Goal: Transaction & Acquisition: Purchase product/service

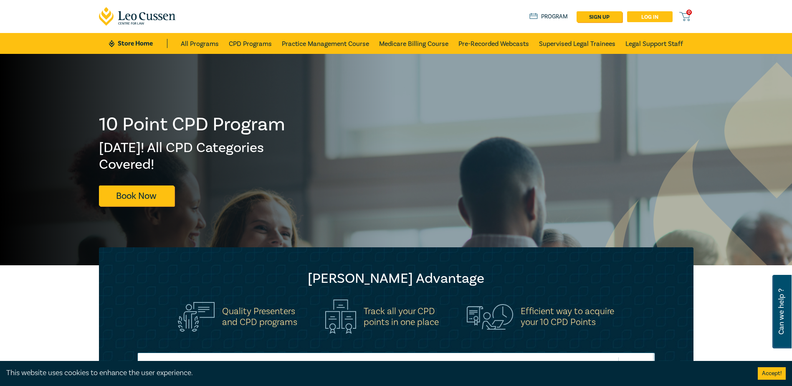
click at [656, 19] on link "Log in" at bounding box center [650, 16] width 46 height 11
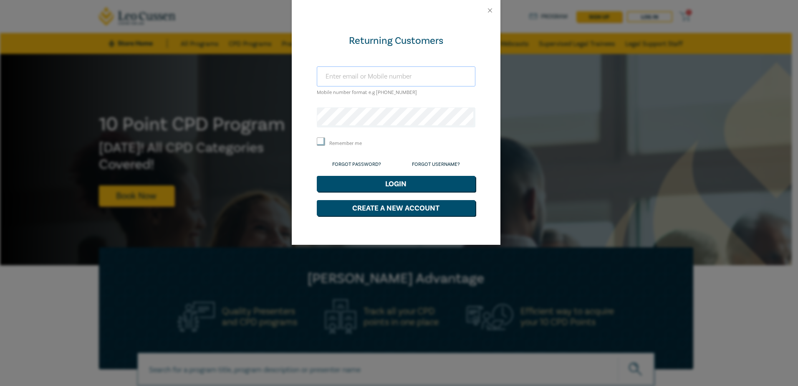
type input "[EMAIL_ADDRESS][DOMAIN_NAME]"
click at [350, 180] on button "Login" at bounding box center [396, 184] width 159 height 16
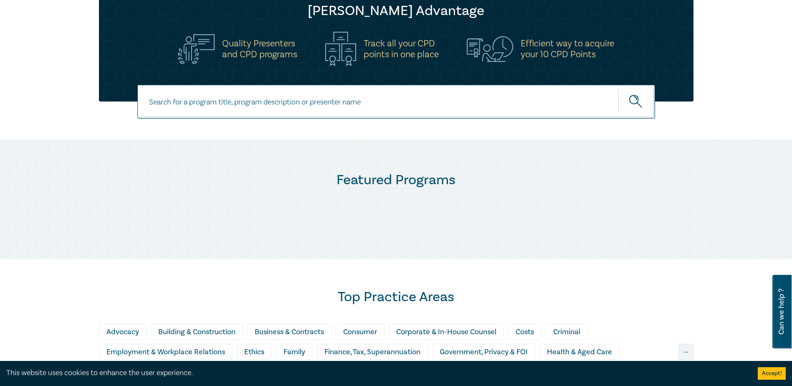
scroll to position [292, 0]
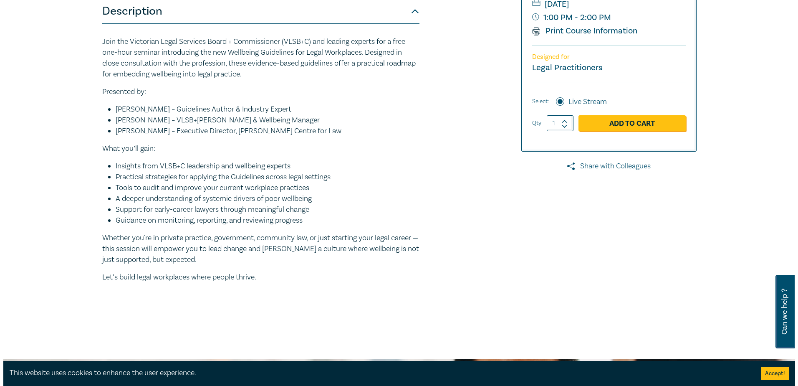
scroll to position [125, 0]
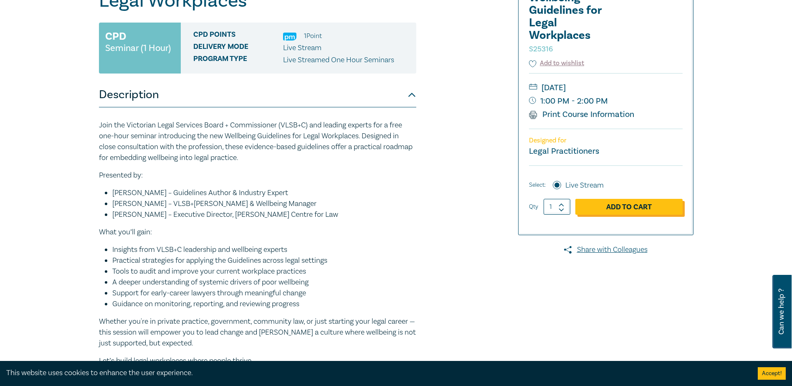
click at [616, 208] on link "Add to Cart" at bounding box center [628, 207] width 107 height 16
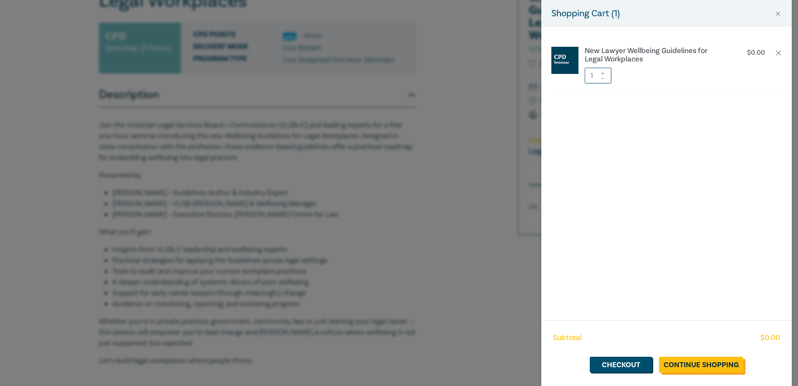
click at [695, 360] on link "Continue Shopping" at bounding box center [701, 365] width 84 height 16
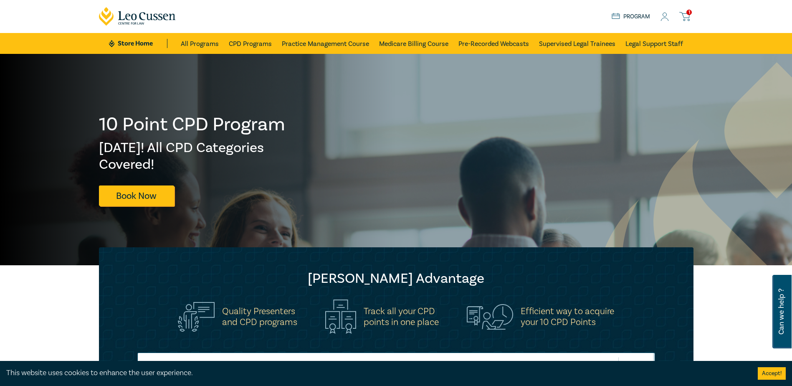
click at [683, 13] on icon at bounding box center [684, 16] width 10 height 10
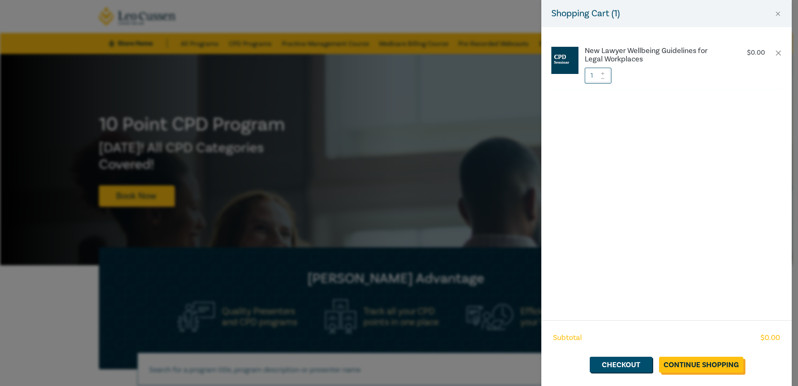
click at [687, 368] on link "Continue Shopping" at bounding box center [701, 365] width 84 height 16
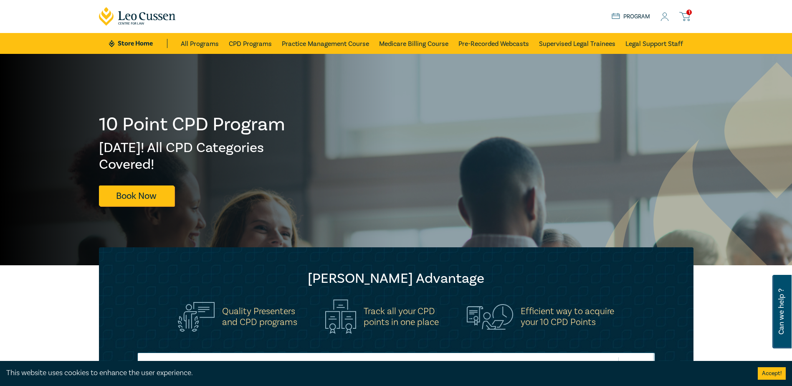
click at [688, 15] on icon at bounding box center [684, 16] width 10 height 10
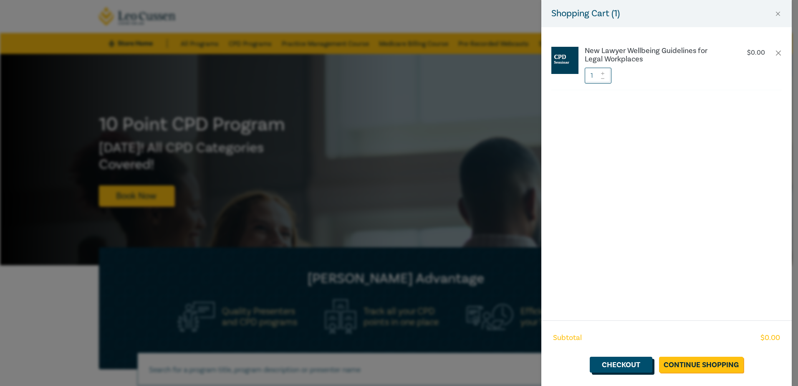
click at [629, 366] on link "Checkout" at bounding box center [621, 365] width 63 height 16
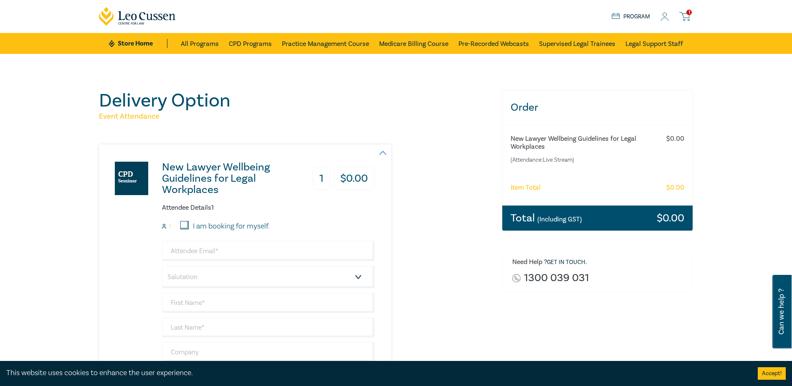
click at [221, 226] on label "I am booking for myself." at bounding box center [231, 226] width 77 height 11
click at [189, 226] on input "I am booking for myself." at bounding box center [184, 225] width 8 height 8
checkbox input "true"
type input "erice@kcllaw.com.au"
type input "Ebony"
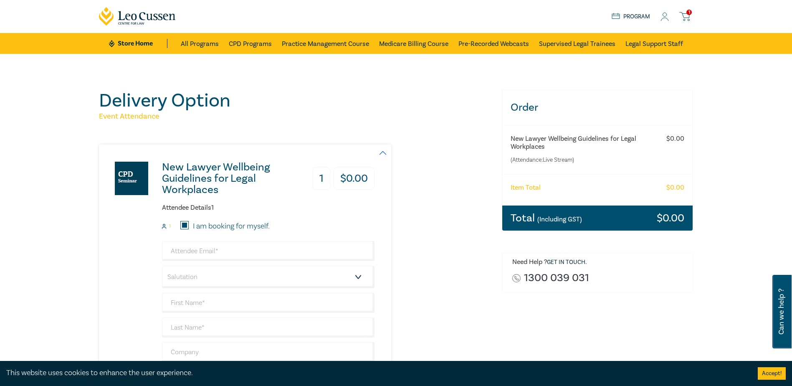
type input "Rice"
type input "KCL Law"
type input "403265528"
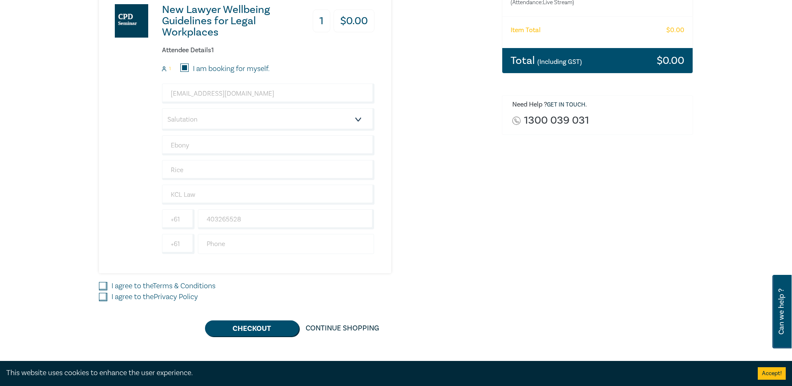
scroll to position [167, 0]
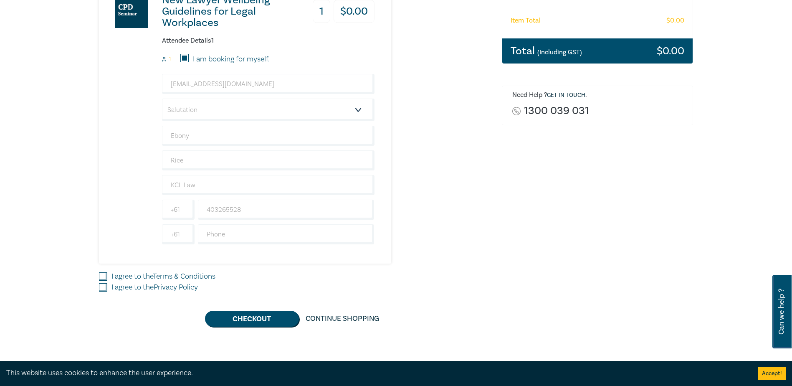
click at [171, 274] on link "Terms & Conditions" at bounding box center [184, 276] width 63 height 10
click at [107, 274] on input "I agree to the Terms & Conditions" at bounding box center [103, 276] width 8 height 8
checkbox input "true"
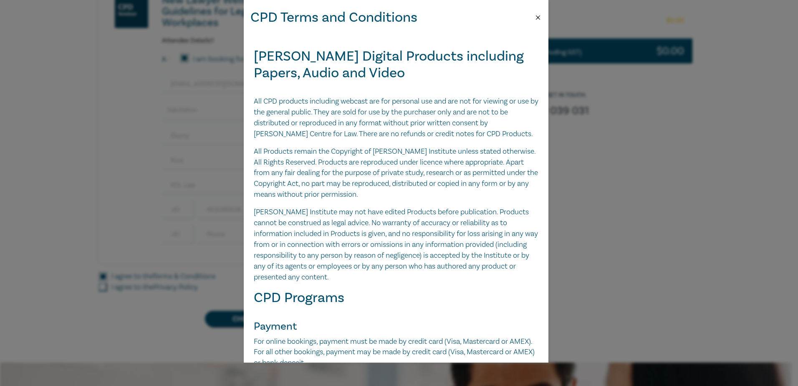
click at [541, 14] on button "Close" at bounding box center [539, 18] width 8 height 8
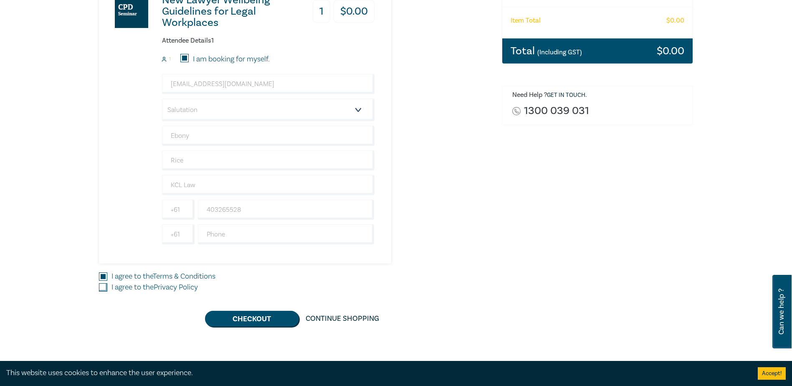
drag, startPoint x: 101, startPoint y: 286, endPoint x: 109, endPoint y: 285, distance: 7.1
click at [102, 286] on input "I agree to the Privacy Policy" at bounding box center [103, 287] width 8 height 8
checkbox input "true"
click at [273, 317] on button "Checkout" at bounding box center [252, 319] width 94 height 16
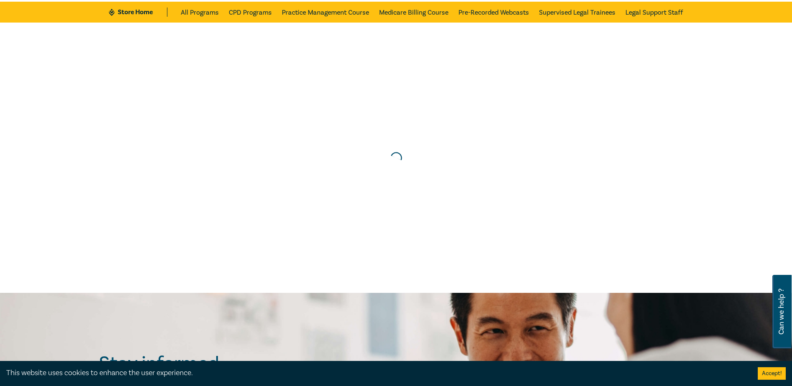
scroll to position [0, 0]
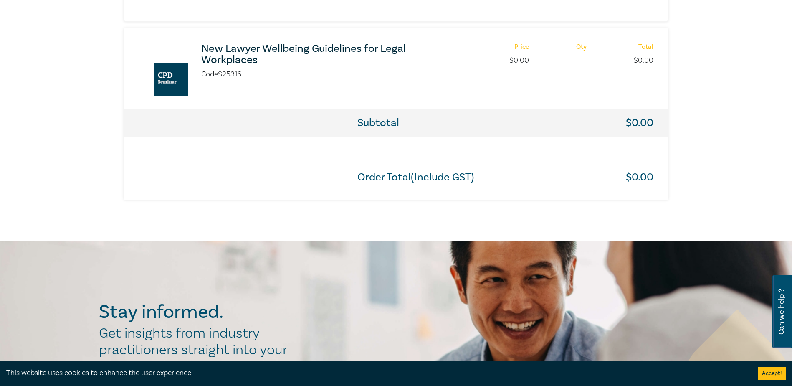
scroll to position [418, 0]
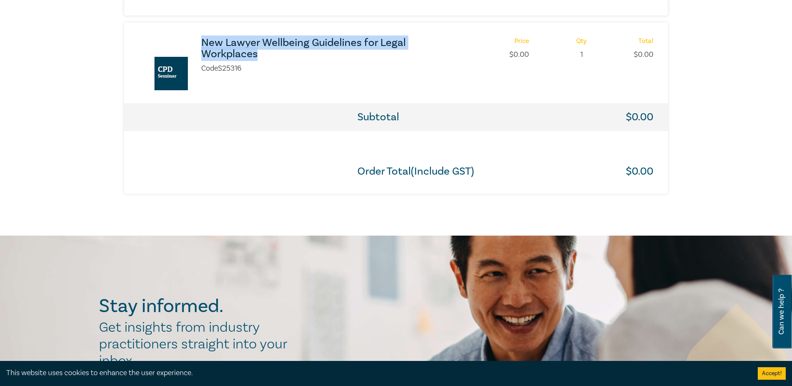
drag, startPoint x: 194, startPoint y: 29, endPoint x: 268, endPoint y: 54, distance: 78.1
click at [268, 54] on div "New Lawyer Wellbeing Guidelines for Legal Workplaces Code S25316 Price $ 0.00 Q…" at bounding box center [396, 63] width 544 height 81
copy h3 "New Lawyer Wellbeing Guidelines for Legal Workplaces"
